Goal: Transaction & Acquisition: Purchase product/service

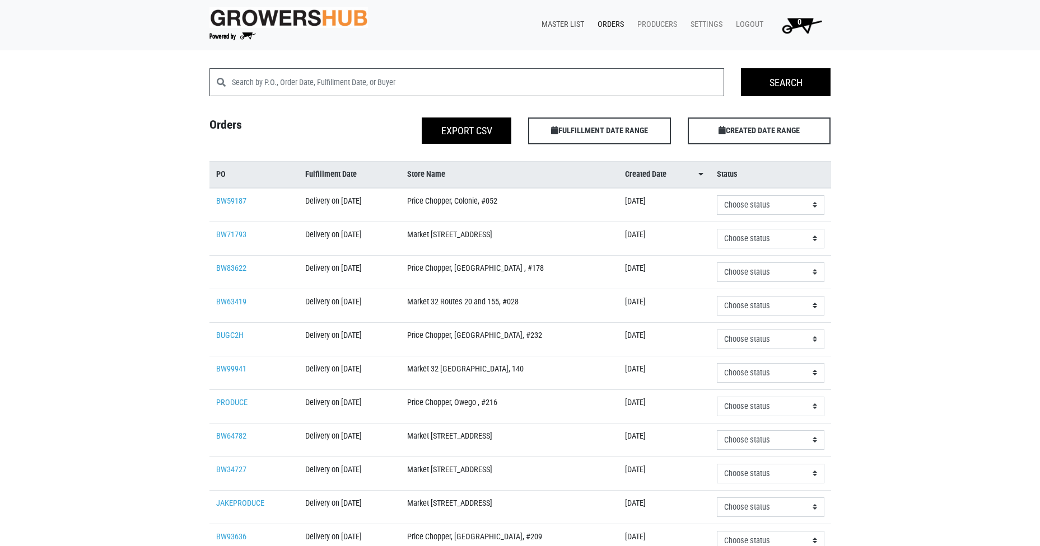
click at [556, 25] on link "Master List" at bounding box center [560, 24] width 56 height 21
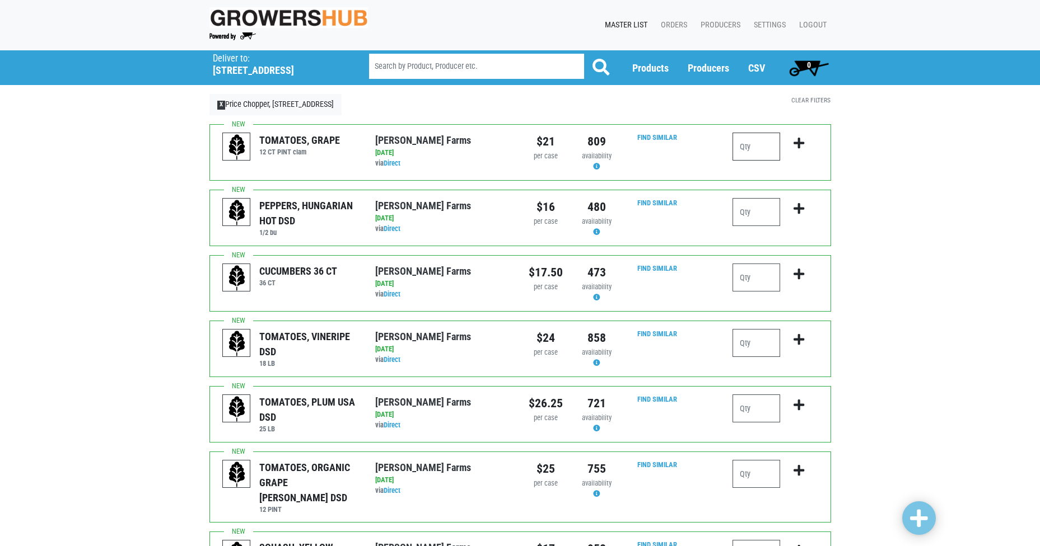
click at [751, 144] on input "number" at bounding box center [756, 147] width 48 height 28
type input "2"
click at [764, 211] on input "number" at bounding box center [756, 212] width 48 height 28
click at [750, 283] on input "number" at bounding box center [756, 278] width 48 height 28
type input "3"
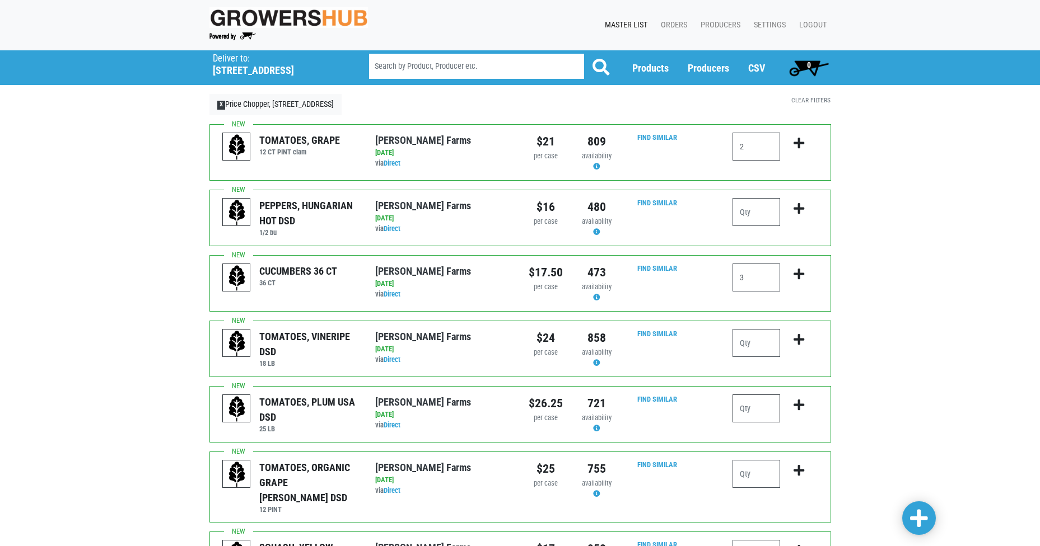
click at [750, 406] on input "number" at bounding box center [756, 409] width 48 height 28
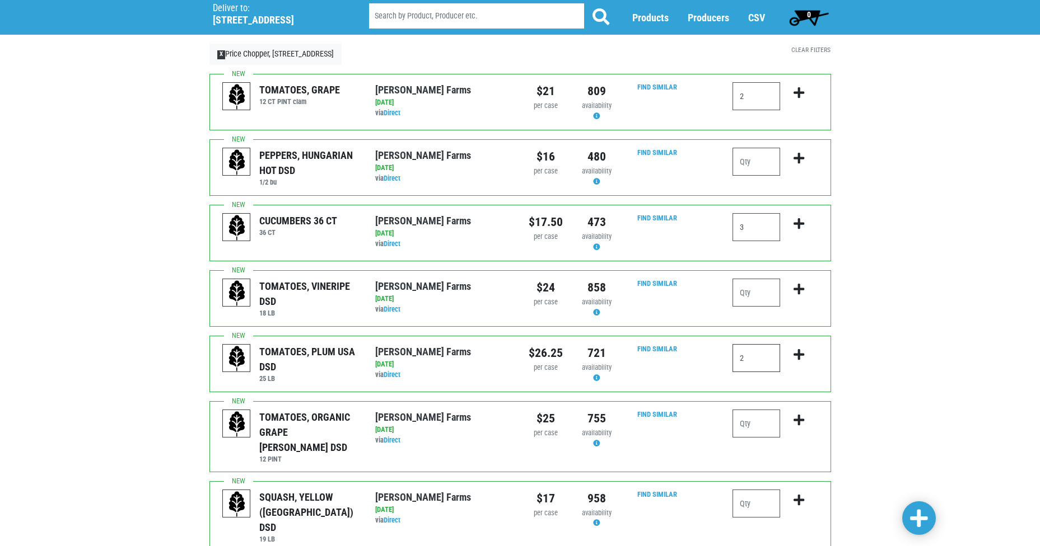
scroll to position [280, 0]
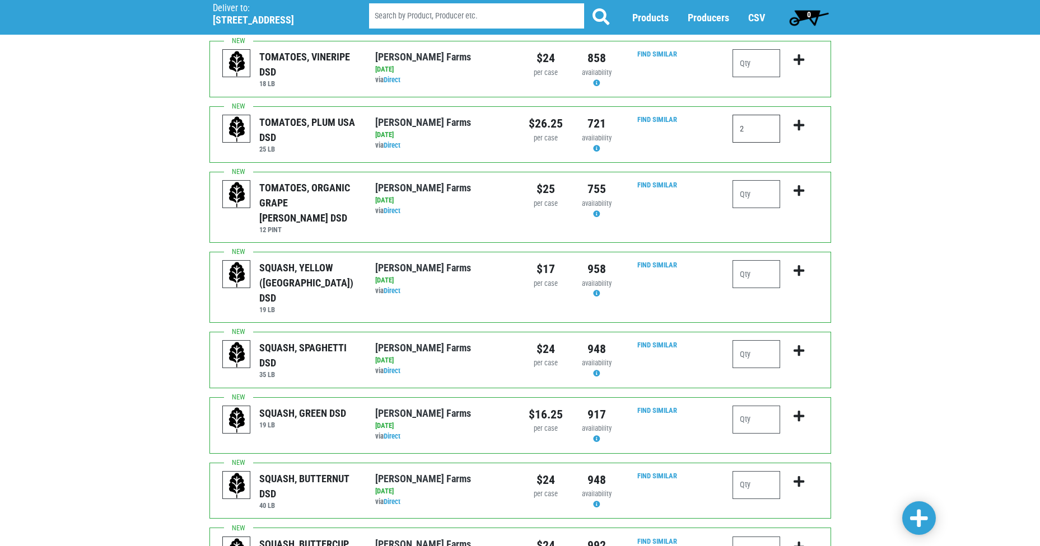
type input "2"
click at [752, 262] on input "number" at bounding box center [756, 274] width 48 height 28
type input "1"
drag, startPoint x: 752, startPoint y: 262, endPoint x: 978, endPoint y: 267, distance: 226.2
click at [978, 267] on div "Deliver To Price Chopper, [GEOGRAPHIC_DATA] ([STREET_ADDRESS]) Deliver to: [STR…" at bounding box center [520, 493] width 1040 height 1447
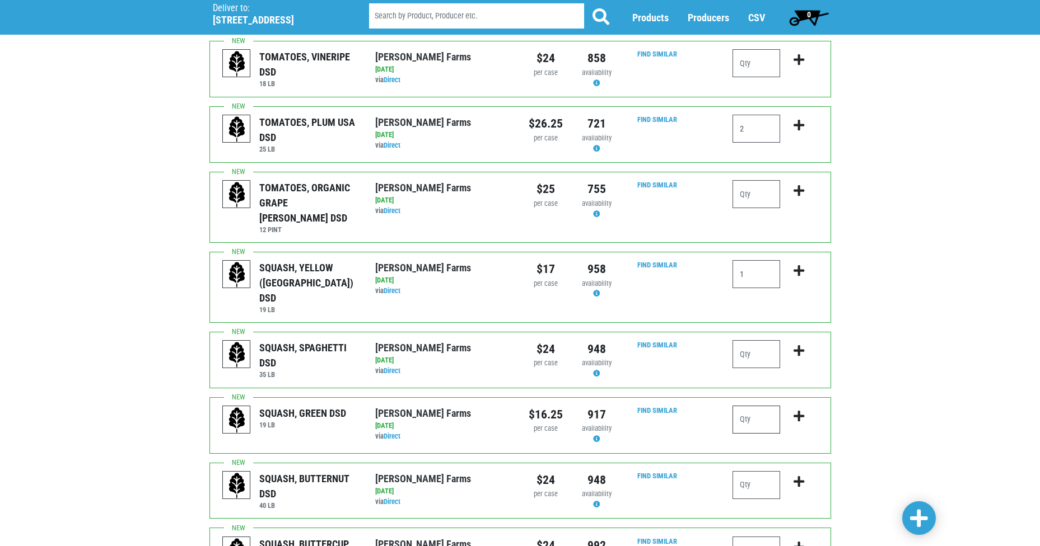
click at [750, 406] on input "number" at bounding box center [756, 420] width 48 height 28
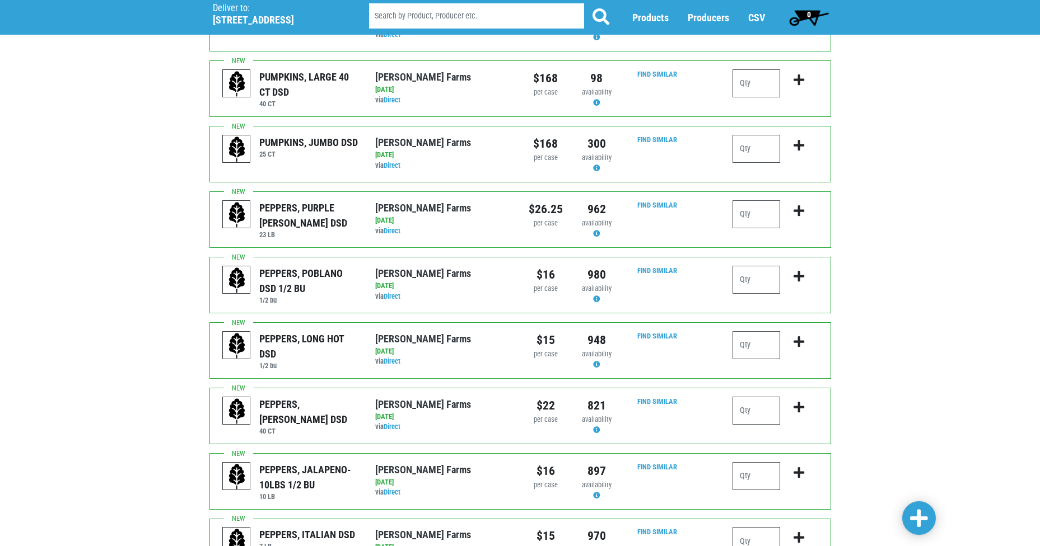
scroll to position [896, 0]
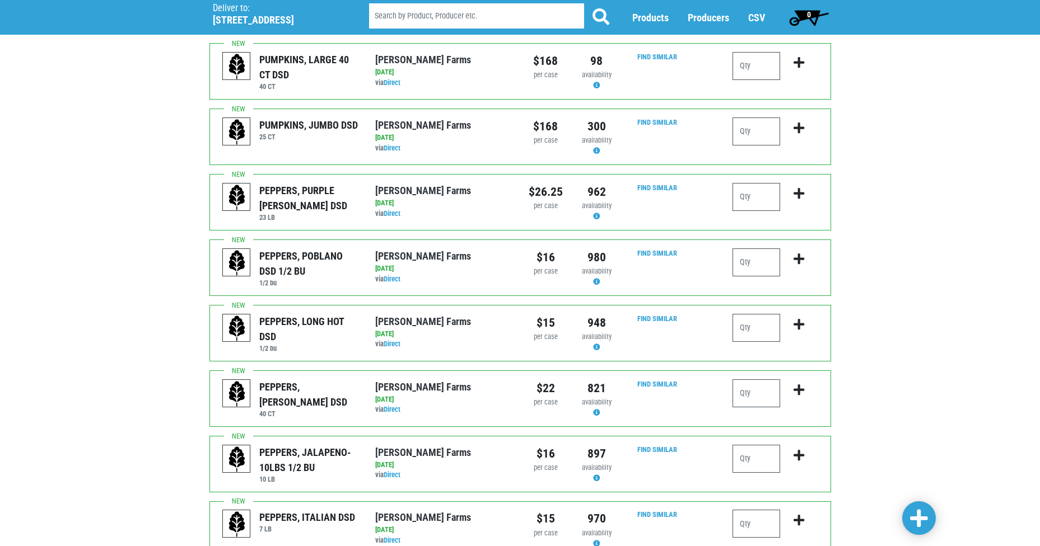
type input "2"
click at [755, 249] on input "number" at bounding box center [756, 263] width 48 height 28
type input "1"
click at [749, 380] on input "number" at bounding box center [756, 394] width 48 height 28
type input "3"
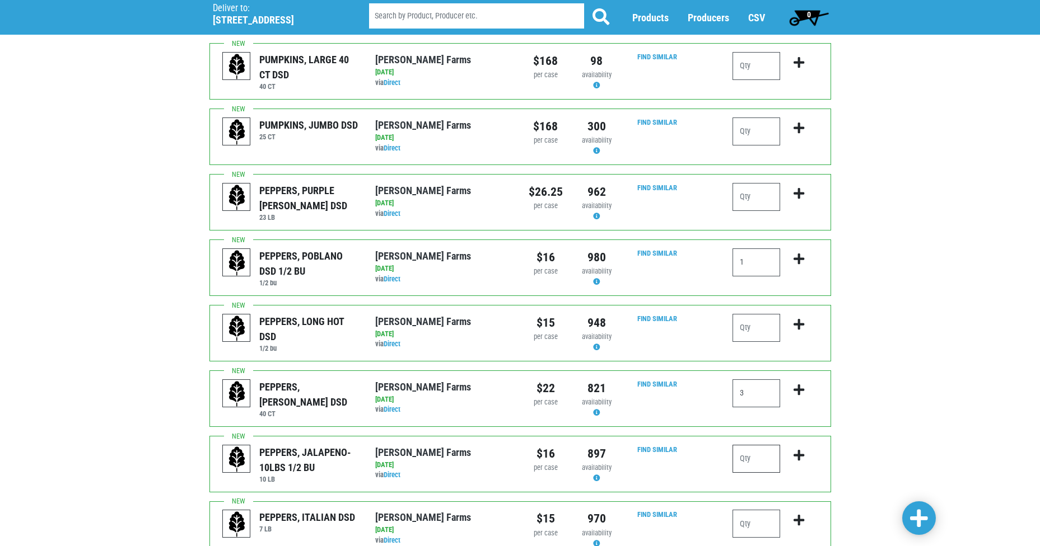
click at [751, 445] on input "number" at bounding box center [756, 459] width 48 height 28
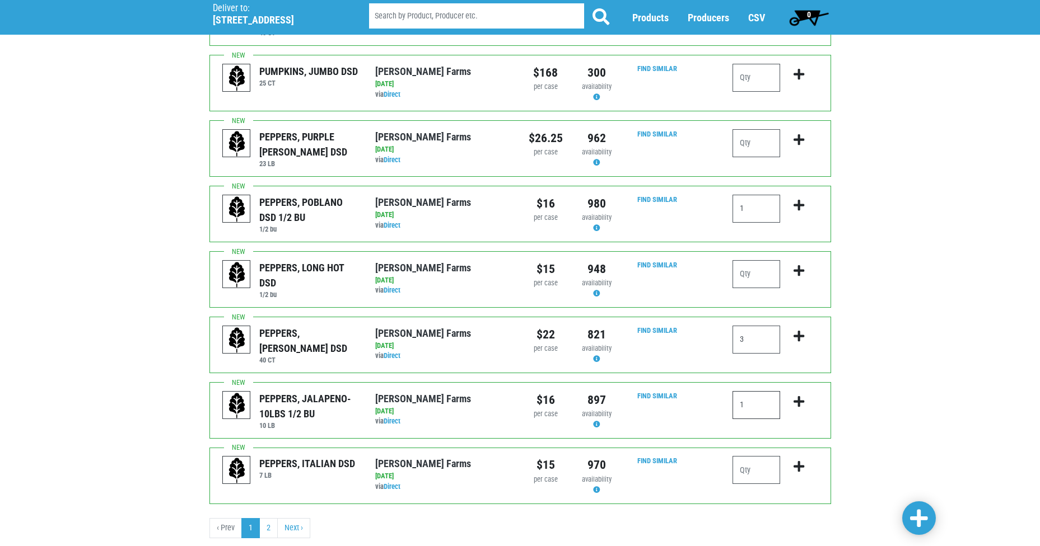
type input "1"
click at [911, 510] on span at bounding box center [919, 519] width 18 height 20
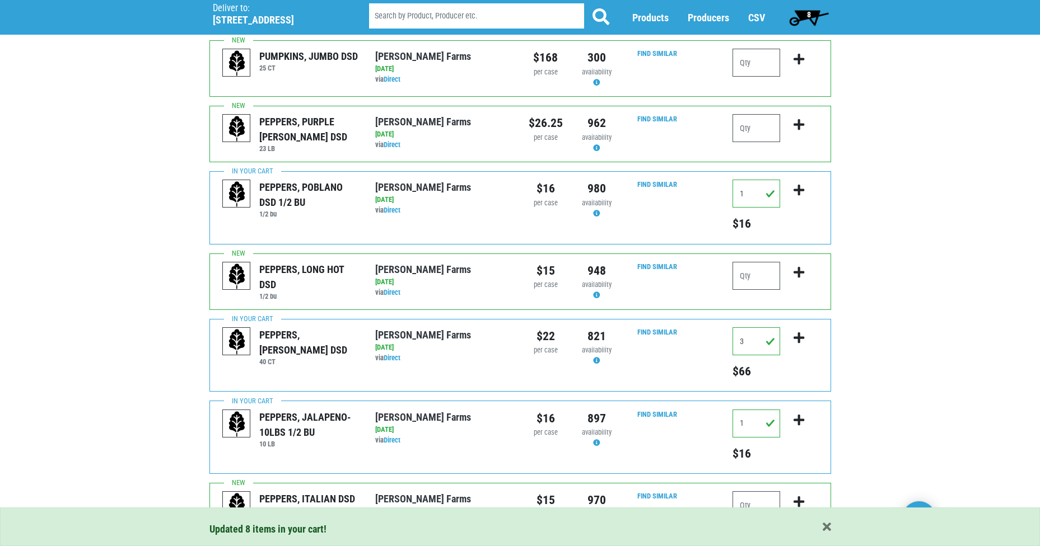
click at [268, 507] on h6 "7 LB" at bounding box center [307, 511] width 96 height 8
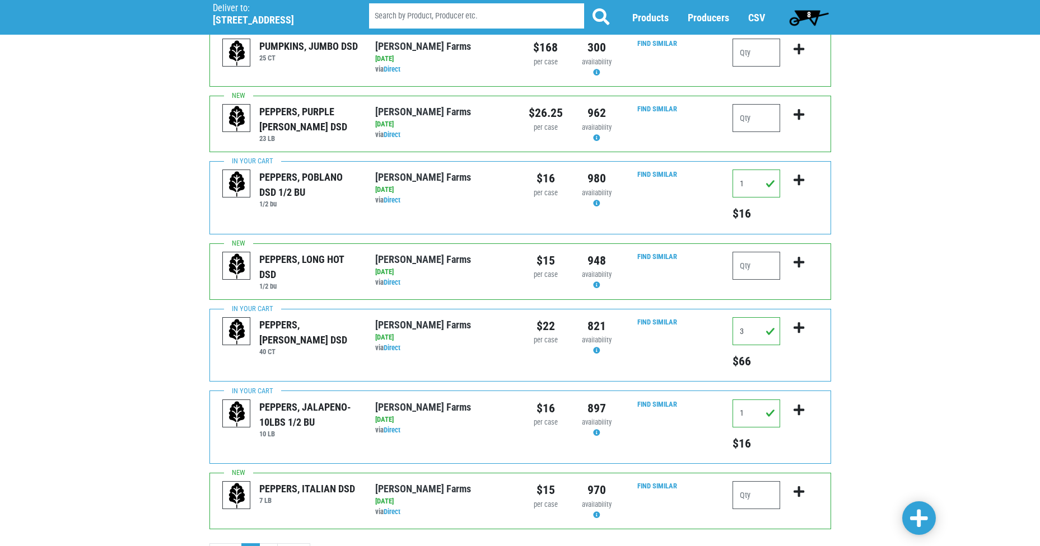
scroll to position [1083, 0]
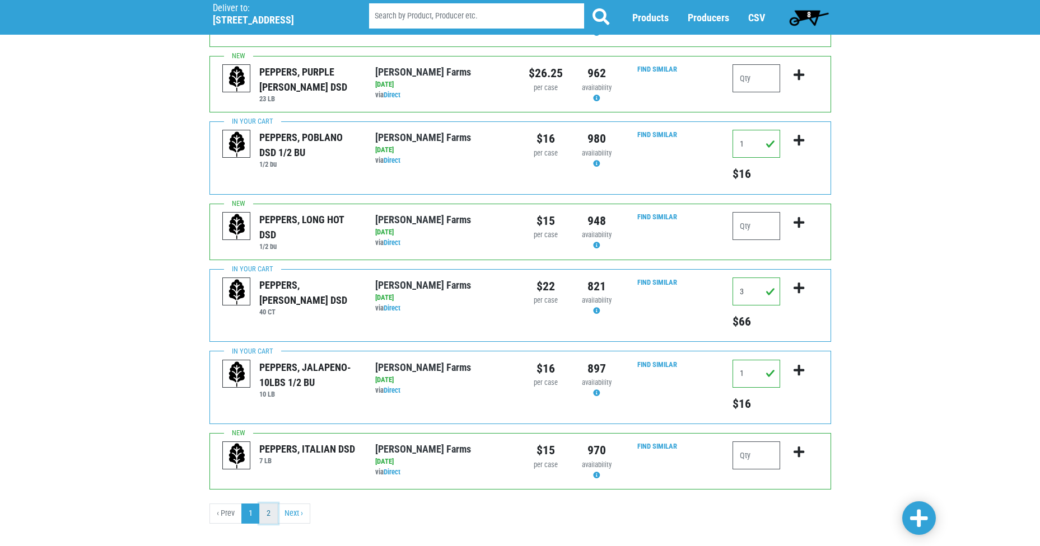
click at [268, 504] on link "2" at bounding box center [268, 514] width 18 height 20
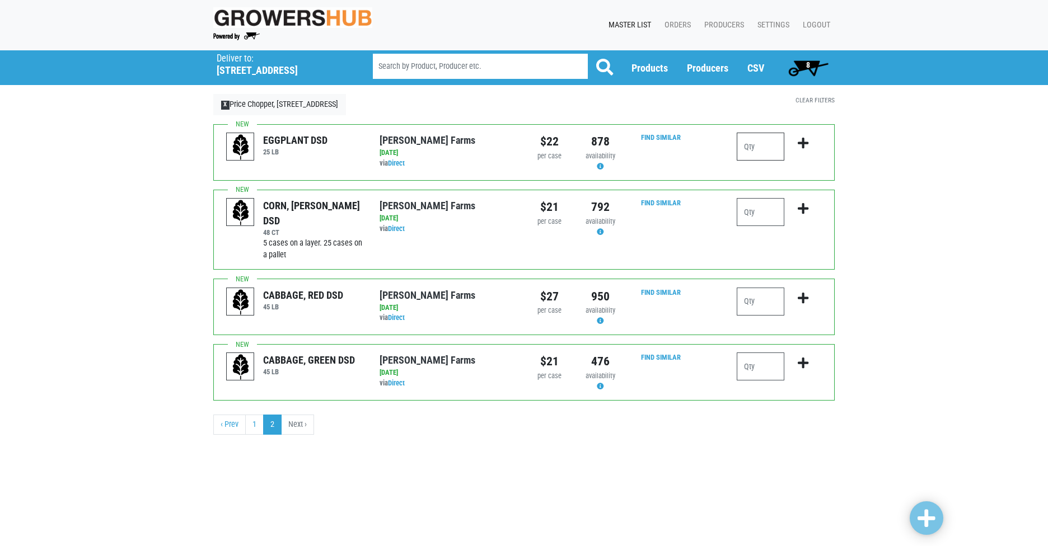
click at [756, 143] on input "number" at bounding box center [761, 147] width 48 height 28
click at [748, 210] on input "number" at bounding box center [761, 212] width 48 height 28
type input "10"
click at [768, 369] on input "number" at bounding box center [761, 367] width 48 height 28
type input "4"
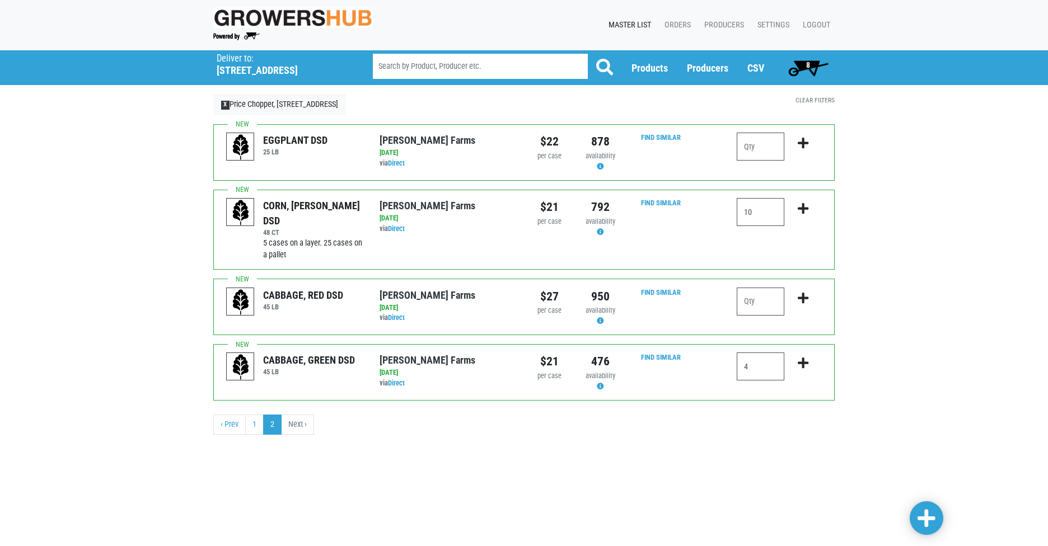
click at [921, 508] on span at bounding box center [927, 520] width 18 height 24
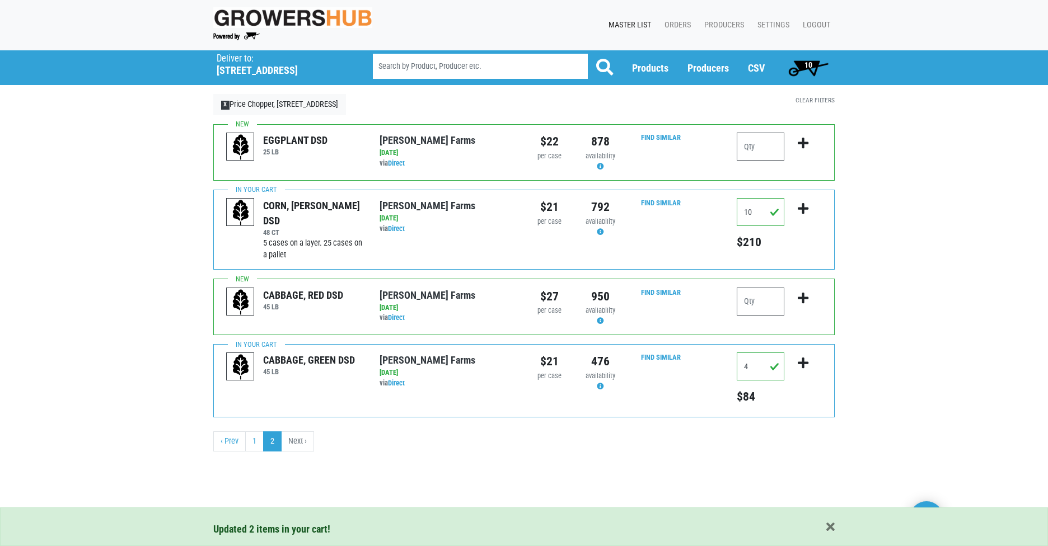
click at [808, 63] on span "10" at bounding box center [809, 64] width 8 height 9
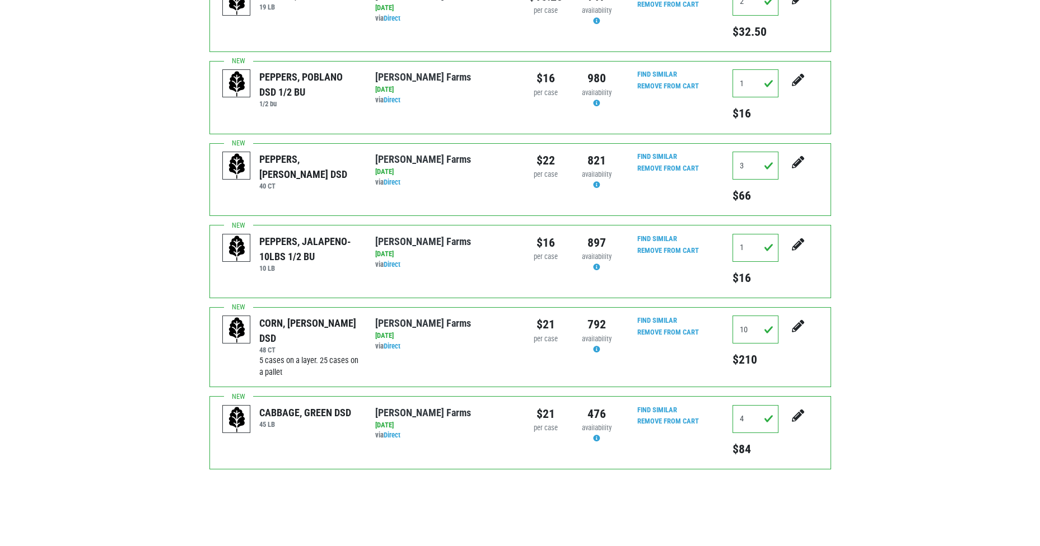
scroll to position [616, 0]
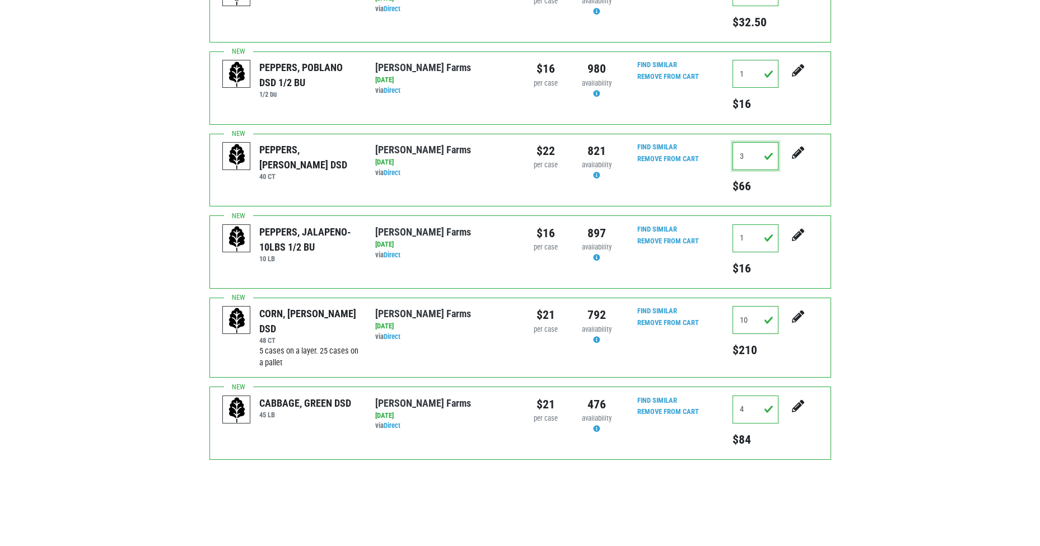
drag, startPoint x: 747, startPoint y: 148, endPoint x: 722, endPoint y: 147, distance: 24.6
click at [722, 147] on div "PEPPERS, [PERSON_NAME] DSD 40 CT [PERSON_NAME] Farms [DATE] via Direct $22 per …" at bounding box center [519, 170] width 621 height 73
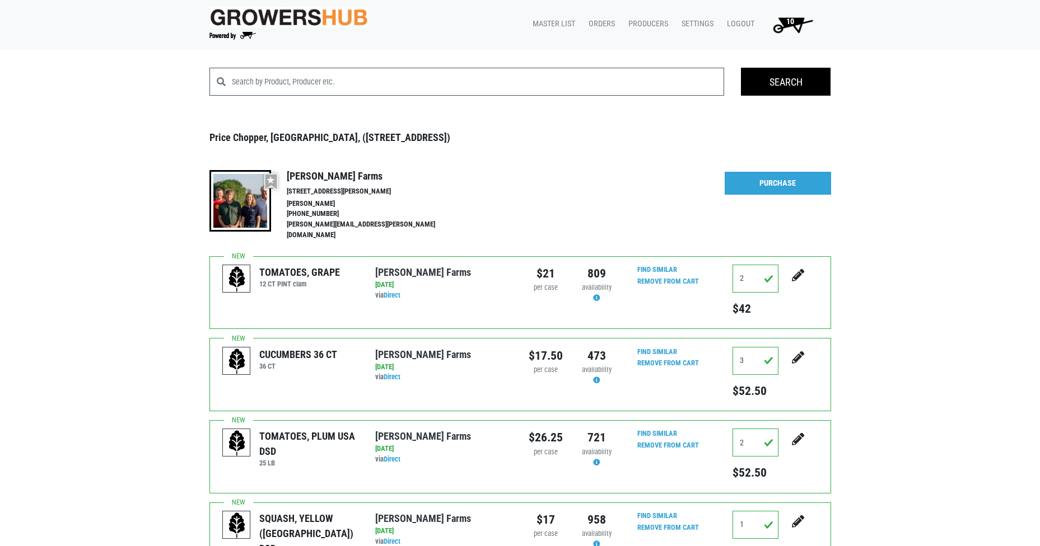
scroll to position [0, 0]
type input "4"
click at [799, 184] on link "Purchase" at bounding box center [777, 184] width 106 height 24
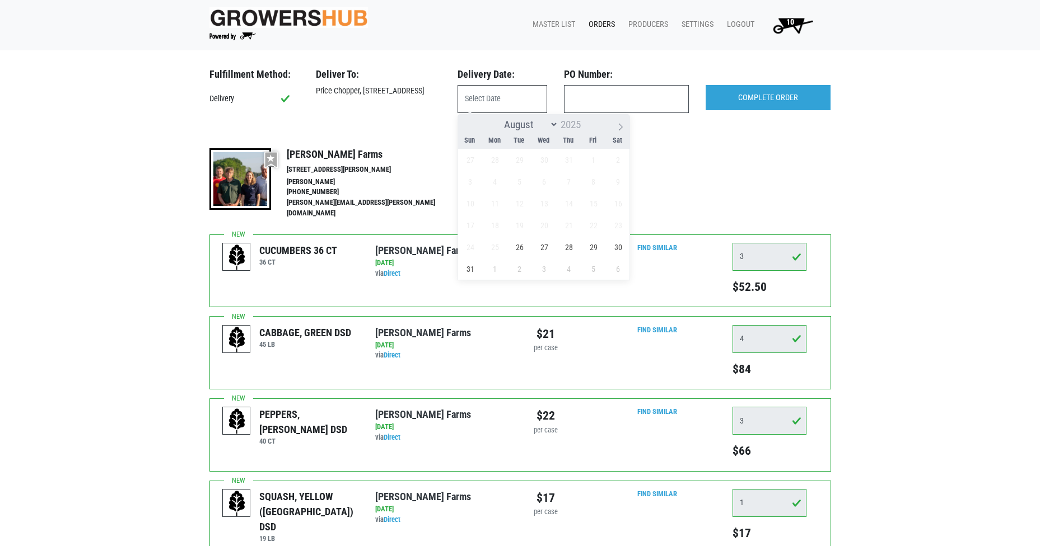
click at [499, 100] on input "text" at bounding box center [502, 99] width 90 height 28
click at [521, 249] on span "26" at bounding box center [519, 247] width 22 height 22
type input "[DATE]"
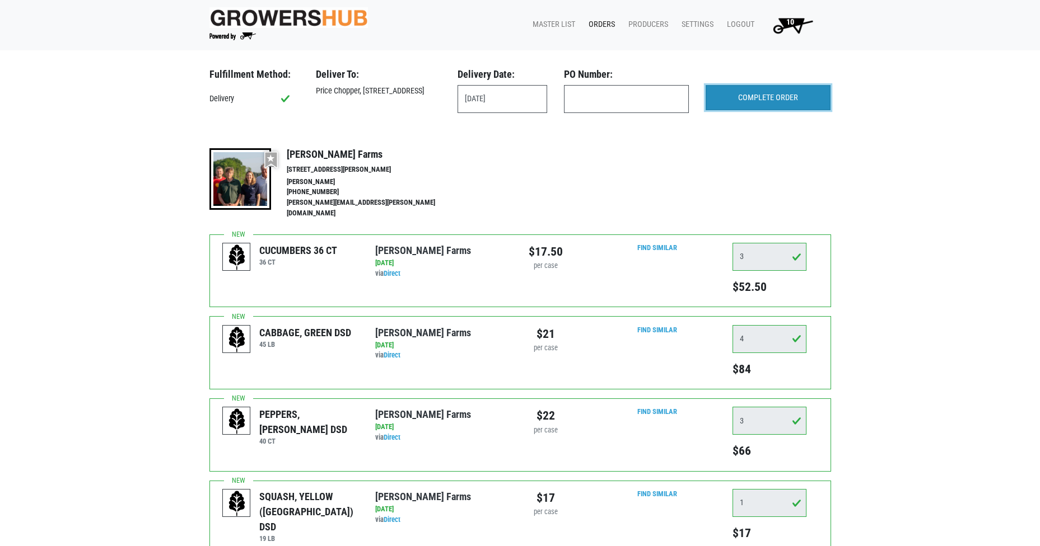
click at [747, 94] on input "COMPLETE ORDER" at bounding box center [767, 98] width 125 height 26
